Goal: Task Accomplishment & Management: Use online tool/utility

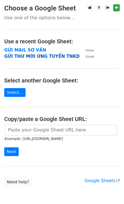
click at [54, 55] on strong "GỬI THƯ MỜI ỨNG TUYỂN TNKD" at bounding box center [41, 56] width 75 height 5
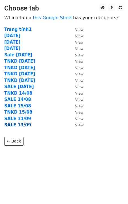
click at [24, 126] on strong "SALE 13/09" at bounding box center [17, 124] width 27 height 5
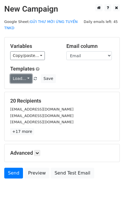
click at [23, 74] on link "Load..." at bounding box center [21, 78] width 22 height 9
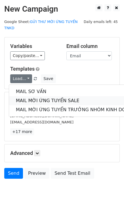
click at [42, 96] on link "MAIL MỜI ỨNG TUYỂN SALE" at bounding box center [75, 100] width 133 height 9
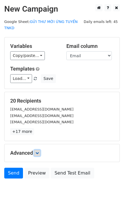
click at [38, 151] on icon at bounding box center [36, 152] width 3 height 3
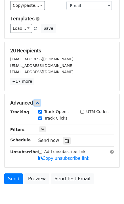
scroll to position [72, 0]
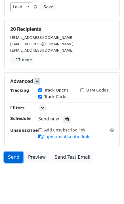
click at [13, 153] on link "Send" at bounding box center [13, 157] width 19 height 11
